Goal: Task Accomplishment & Management: Complete application form

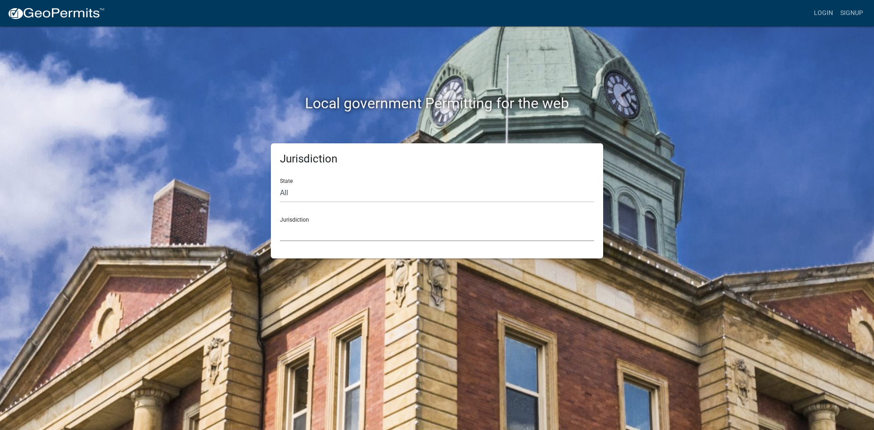
click at [302, 237] on select "[GEOGRAPHIC_DATA], [US_STATE] [GEOGRAPHIC_DATA], [US_STATE][PERSON_NAME][GEOGRA…" at bounding box center [437, 232] width 314 height 19
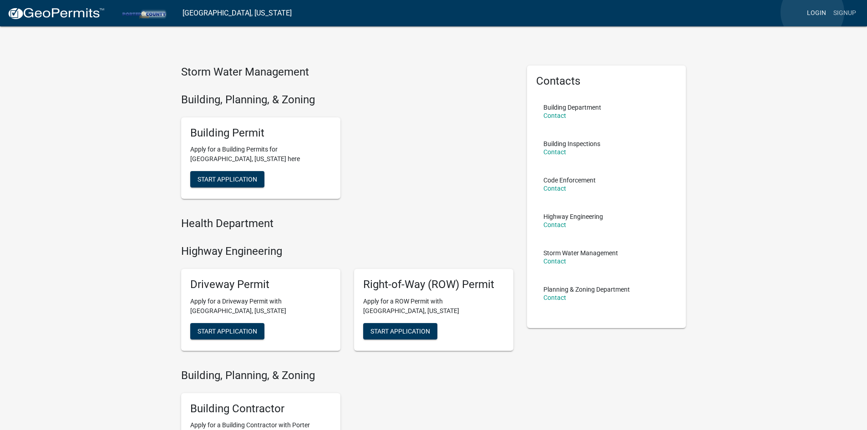
click at [812, 12] on link "Login" at bounding box center [816, 13] width 26 height 17
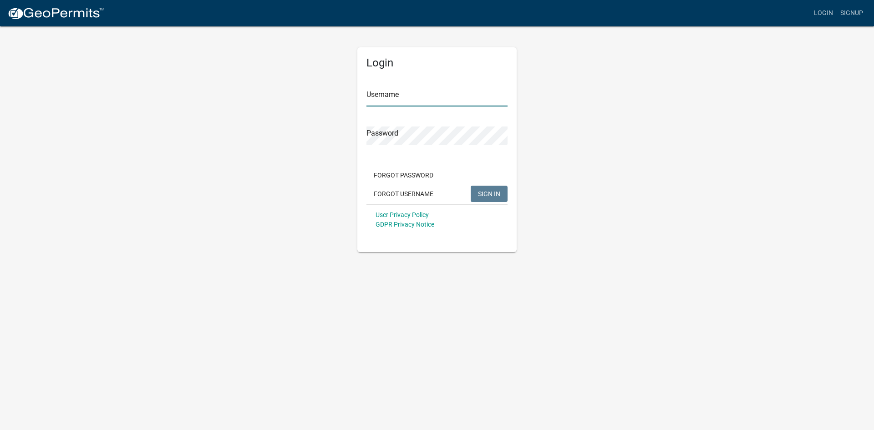
type input "weldonroofing"
click at [483, 198] on button "SIGN IN" at bounding box center [488, 194] width 37 height 16
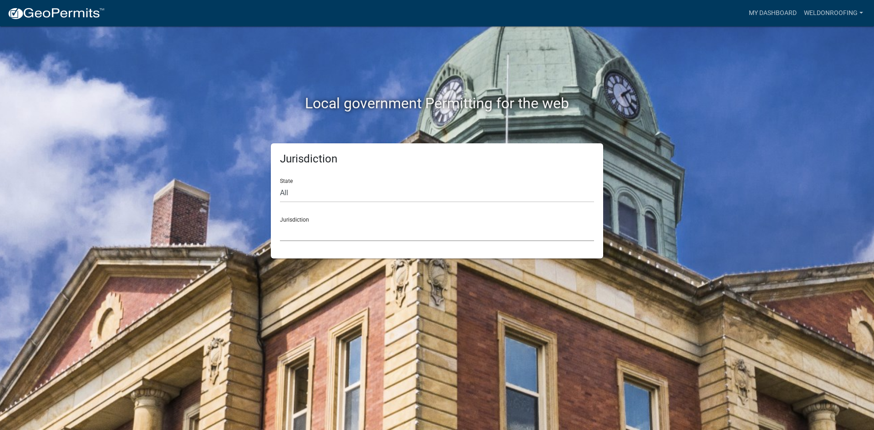
click at [309, 233] on select "[GEOGRAPHIC_DATA], [US_STATE] [GEOGRAPHIC_DATA], [US_STATE][PERSON_NAME][GEOGRA…" at bounding box center [437, 232] width 314 height 19
click at [292, 234] on select "[GEOGRAPHIC_DATA], [US_STATE] [GEOGRAPHIC_DATA], [US_STATE][PERSON_NAME][GEOGRA…" at bounding box center [437, 232] width 314 height 19
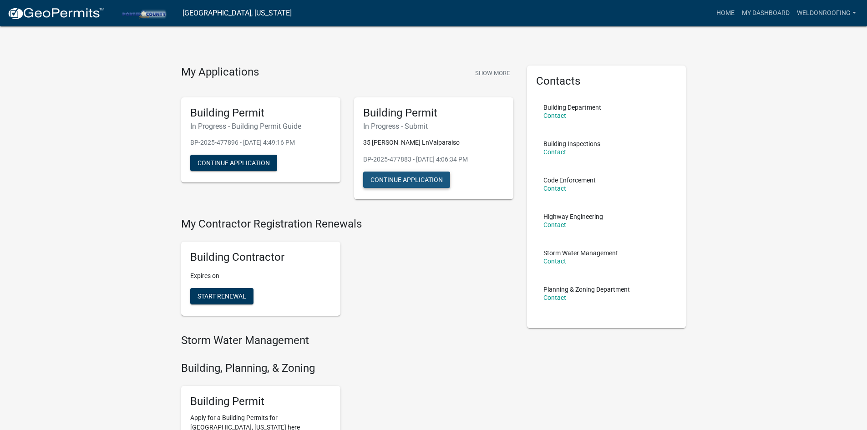
click at [403, 177] on button "Continue Application" at bounding box center [406, 180] width 87 height 16
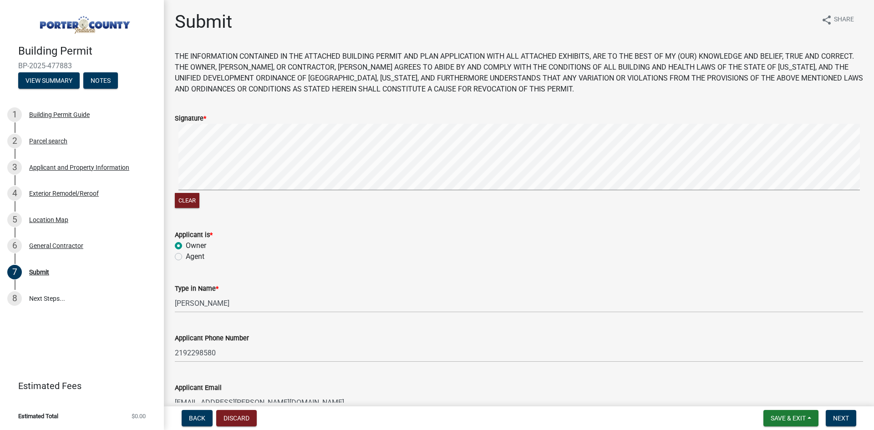
click at [186, 258] on label "Agent" at bounding box center [195, 256] width 19 height 11
click at [186, 257] on input "Agent" at bounding box center [189, 254] width 6 height 6
radio input "true"
click at [189, 205] on button "Clear" at bounding box center [187, 200] width 25 height 15
click at [56, 243] on div "General Contractor" at bounding box center [56, 246] width 54 height 6
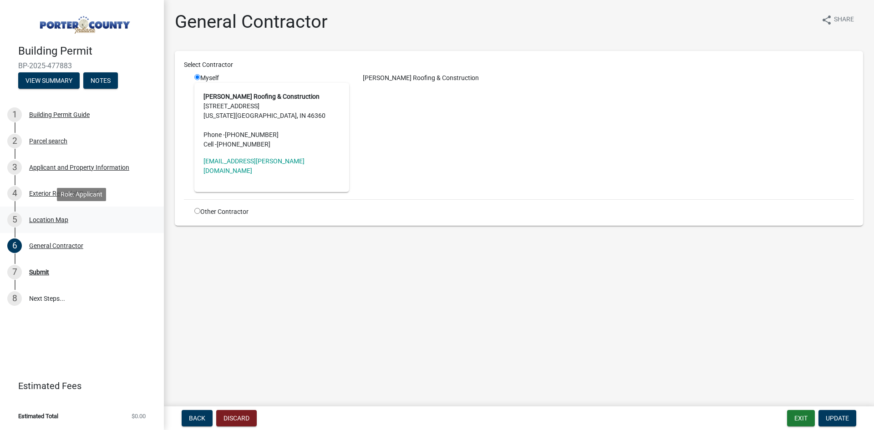
click at [51, 221] on div "Location Map" at bounding box center [48, 220] width 39 height 6
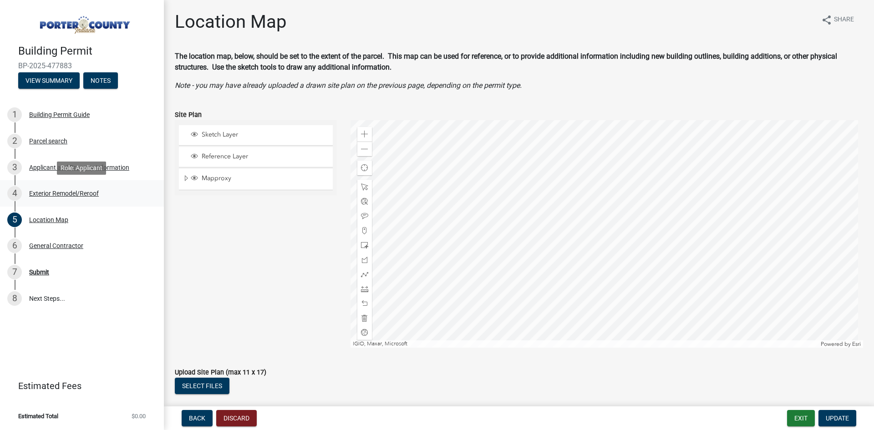
click at [50, 191] on div "Exterior Remodel/Reroof" at bounding box center [64, 193] width 70 height 6
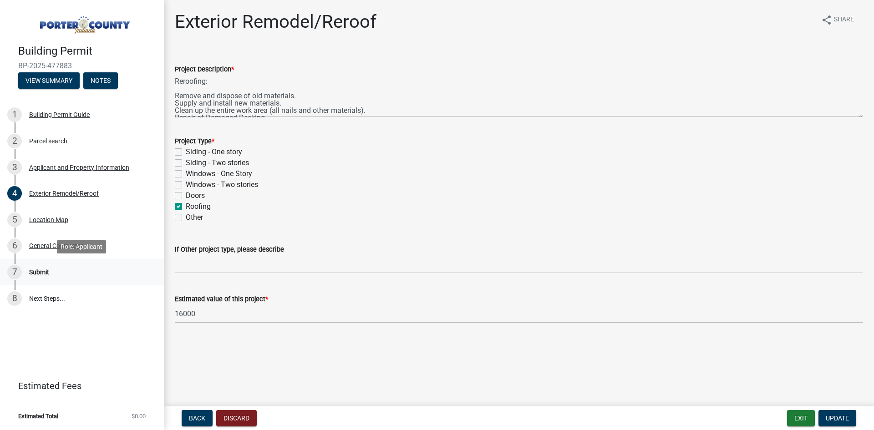
click at [39, 270] on div "Submit" at bounding box center [39, 272] width 20 height 6
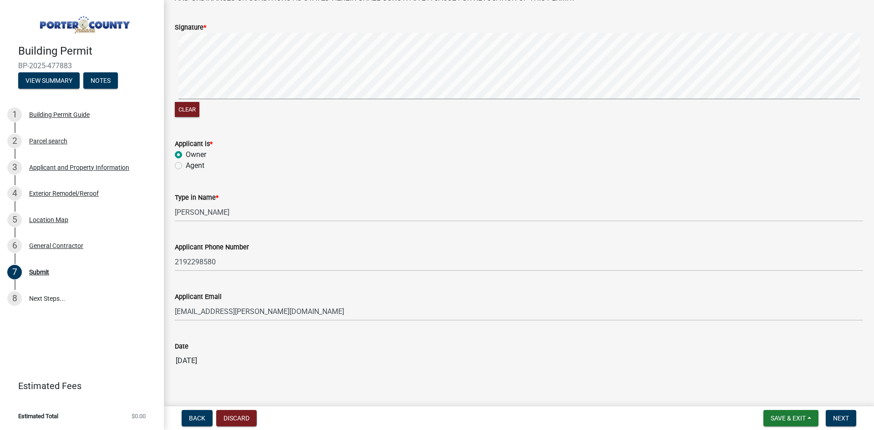
scroll to position [108, 0]
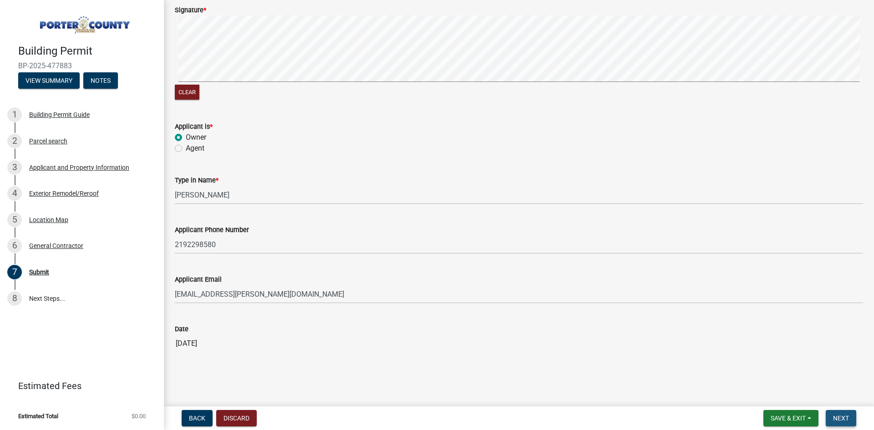
click at [838, 418] on span "Next" at bounding box center [841, 418] width 16 height 7
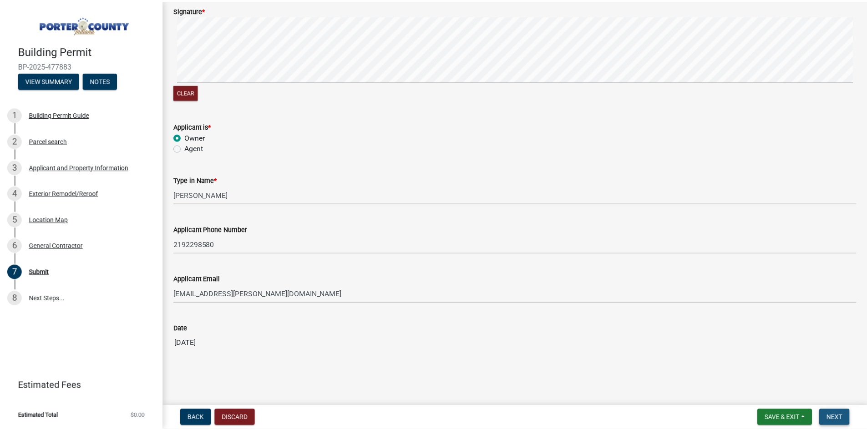
scroll to position [0, 0]
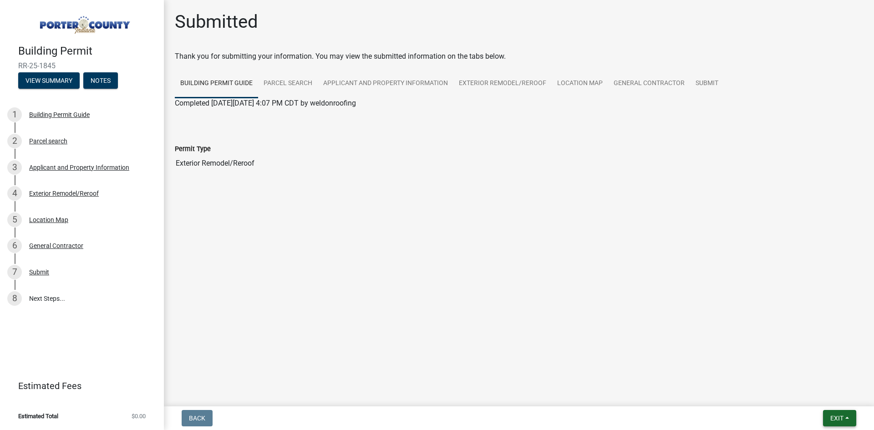
click at [840, 419] on span "Exit" at bounding box center [836, 418] width 13 height 7
click at [819, 393] on button "Save & Exit" at bounding box center [819, 395] width 73 height 22
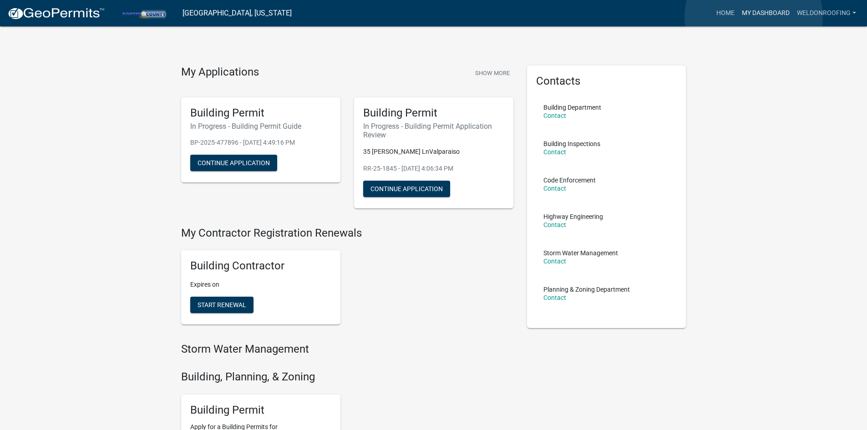
click at [754, 17] on link "My Dashboard" at bounding box center [765, 13] width 55 height 17
